Goal: Information Seeking & Learning: Find specific fact

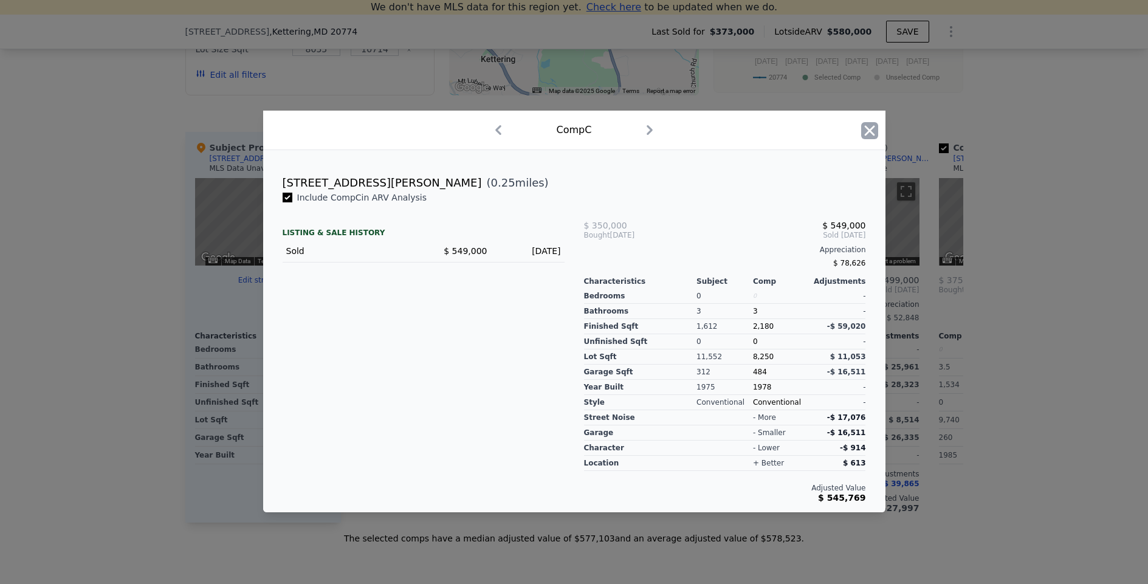
click at [870, 128] on icon "button" at bounding box center [869, 130] width 17 height 17
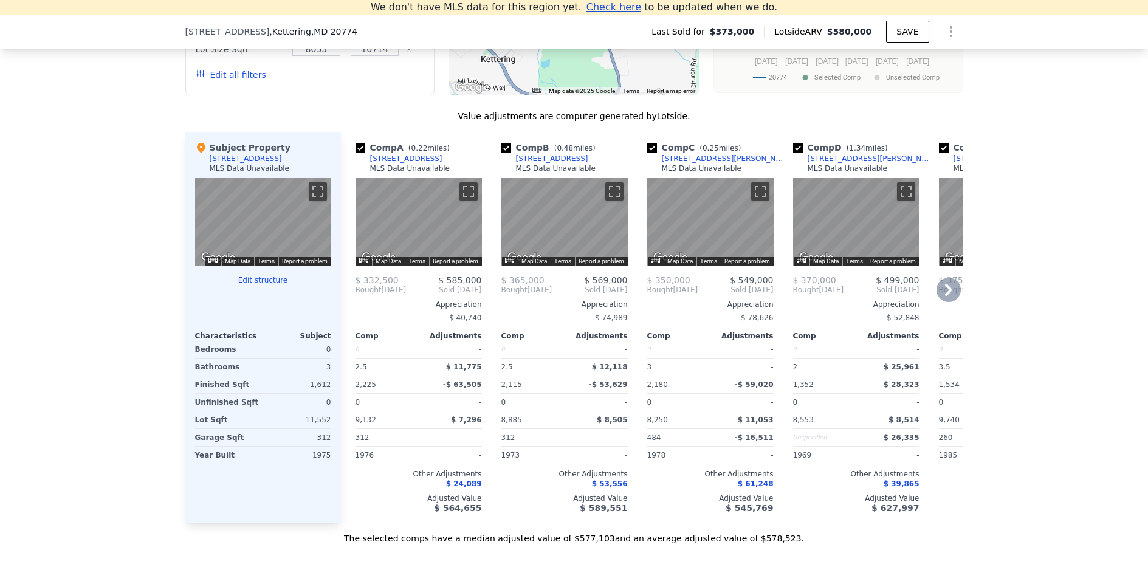
drag, startPoint x: 579, startPoint y: 157, endPoint x: 573, endPoint y: 160, distance: 7.1
click at [573, 160] on div "Comp B ( 0.48 miles) [STREET_ADDRESS] MLS Data Unavailable" at bounding box center [564, 160] width 126 height 36
copy div "[STREET_ADDRESS]"
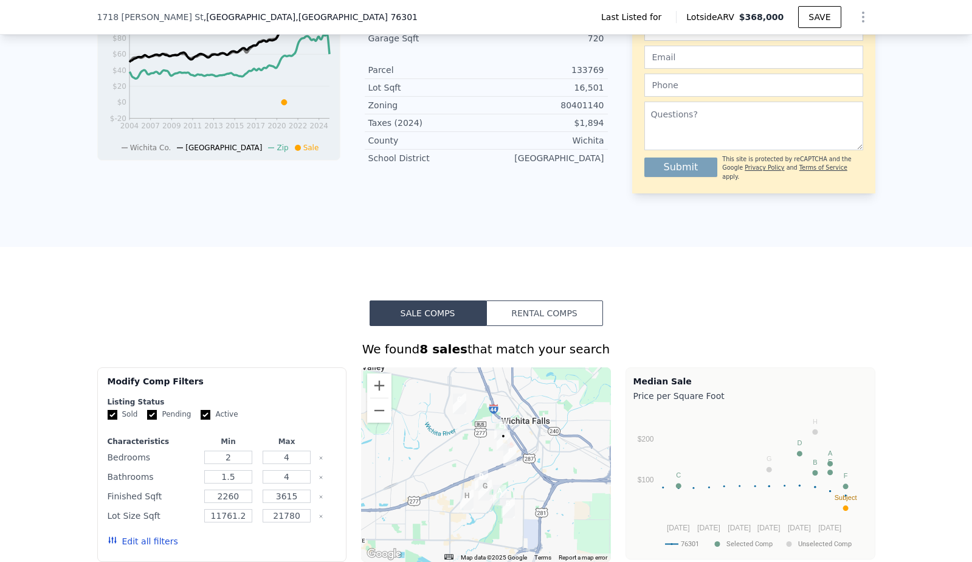
scroll to position [151, 0]
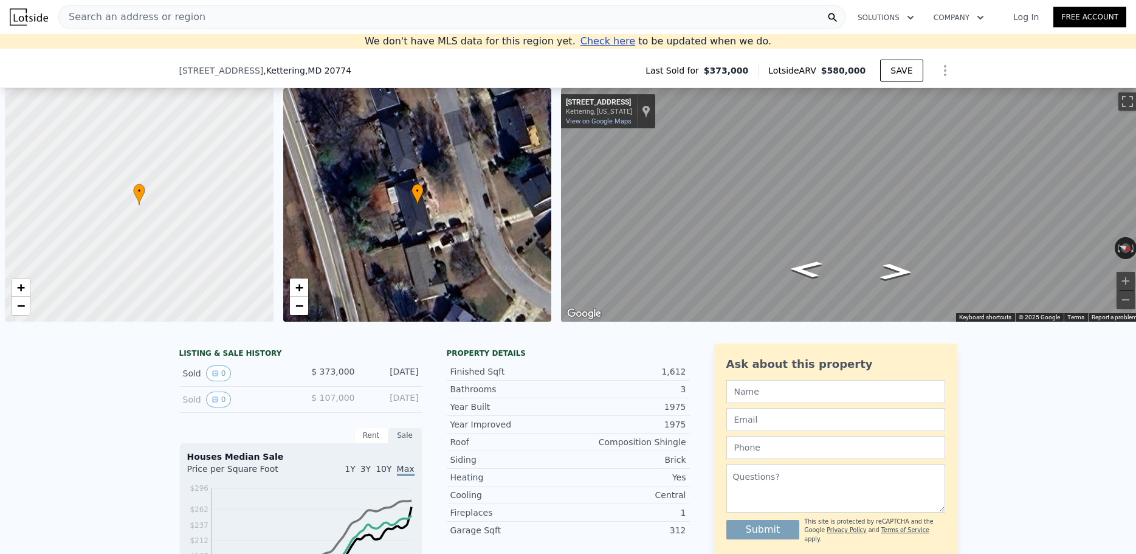
scroll to position [0, 5]
